Goal: Task Accomplishment & Management: Manage account settings

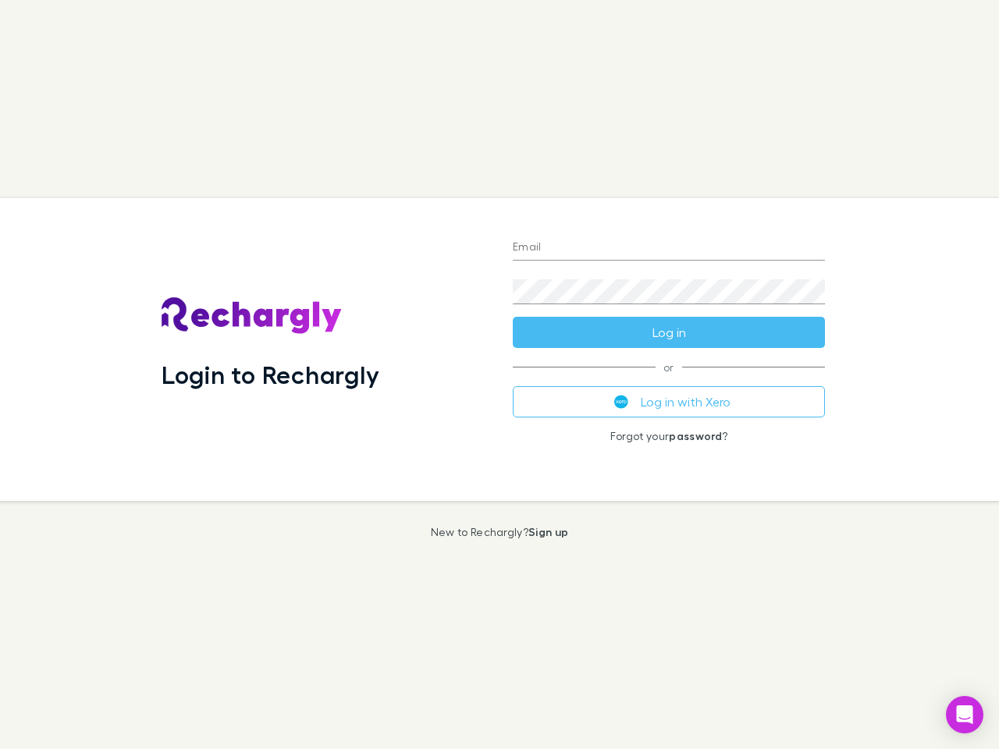
click at [500, 375] on div "Login to Rechargly" at bounding box center [324, 349] width 351 height 303
click at [669, 248] on input "Email" at bounding box center [669, 248] width 312 height 25
click at [669, 332] on form "Email Password Log in" at bounding box center [669, 285] width 312 height 125
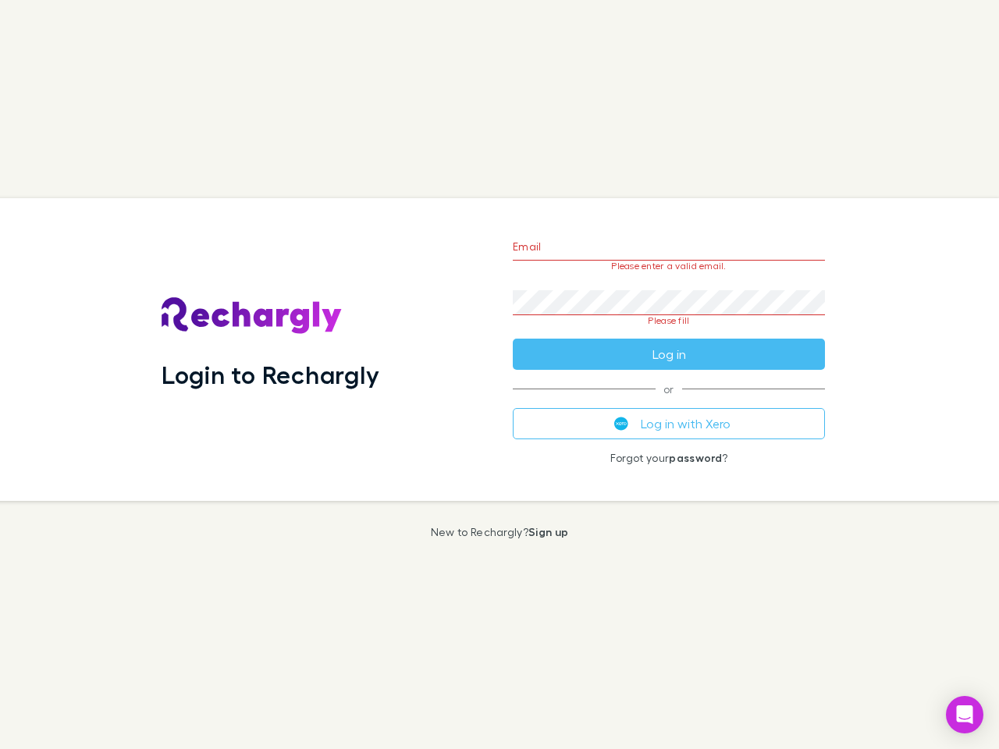
click at [669, 402] on div "Email Please enter a valid email. Password Please fill Log in or Log in with Xe…" at bounding box center [668, 349] width 337 height 303
click at [965, 715] on icon "Open Intercom Messenger" at bounding box center [965, 715] width 16 height 19
